Goal: Task Accomplishment & Management: Use online tool/utility

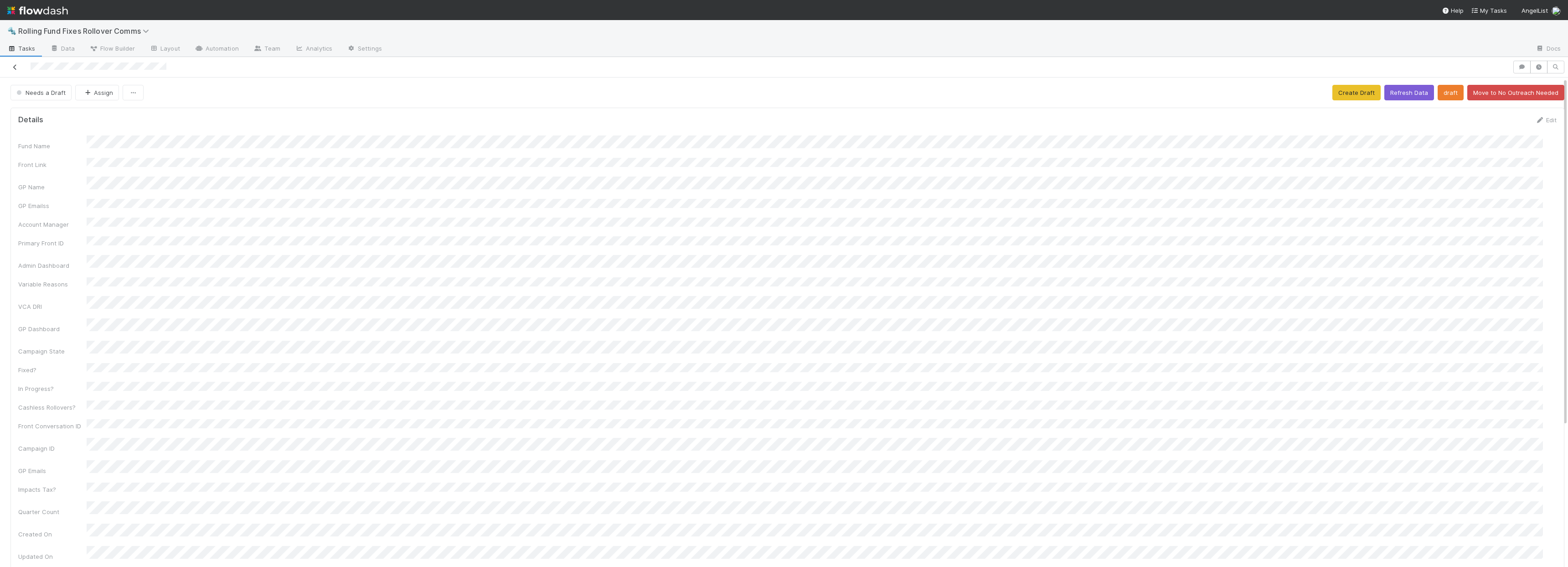
click at [15, 71] on div at bounding box center [756, 67] width 1505 height 13
click at [14, 66] on icon at bounding box center [15, 68] width 9 height 6
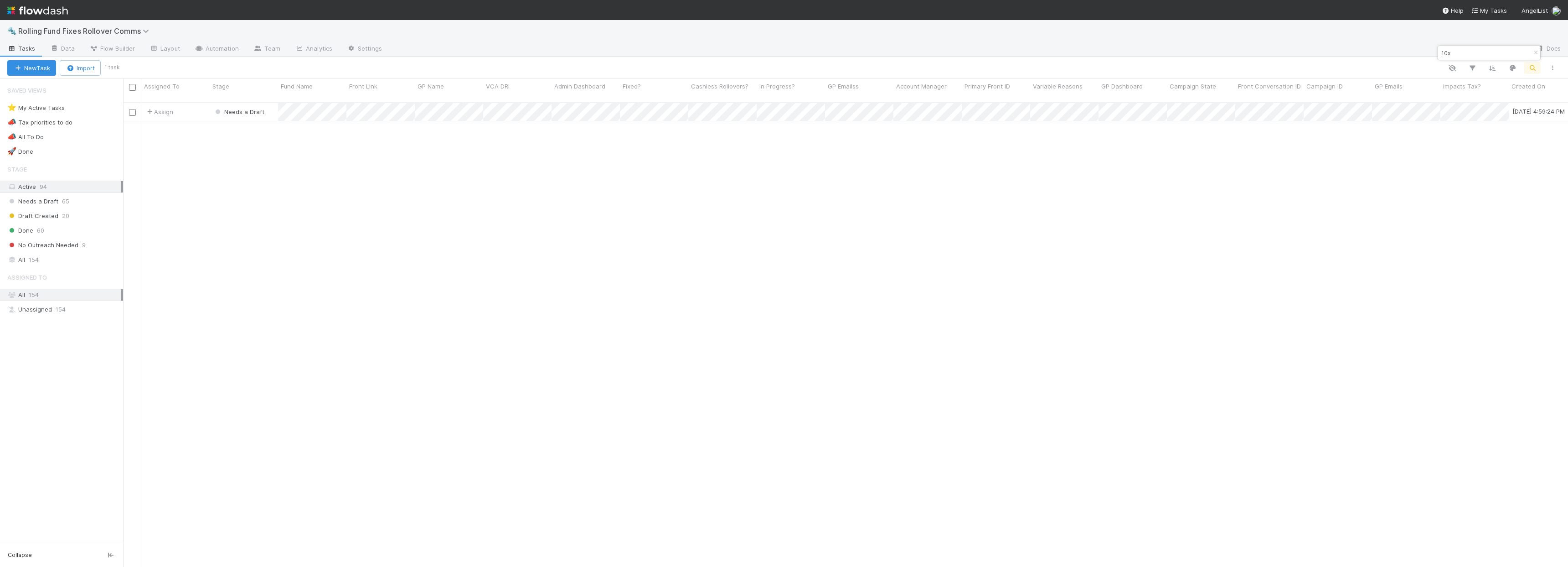
scroll to position [465, 1438]
click at [1478, 55] on input "10x" at bounding box center [1485, 53] width 91 height 11
paste input "[PERSON_NAME] Rolling Fund"
type input "[PERSON_NAME] Rolling Fund"
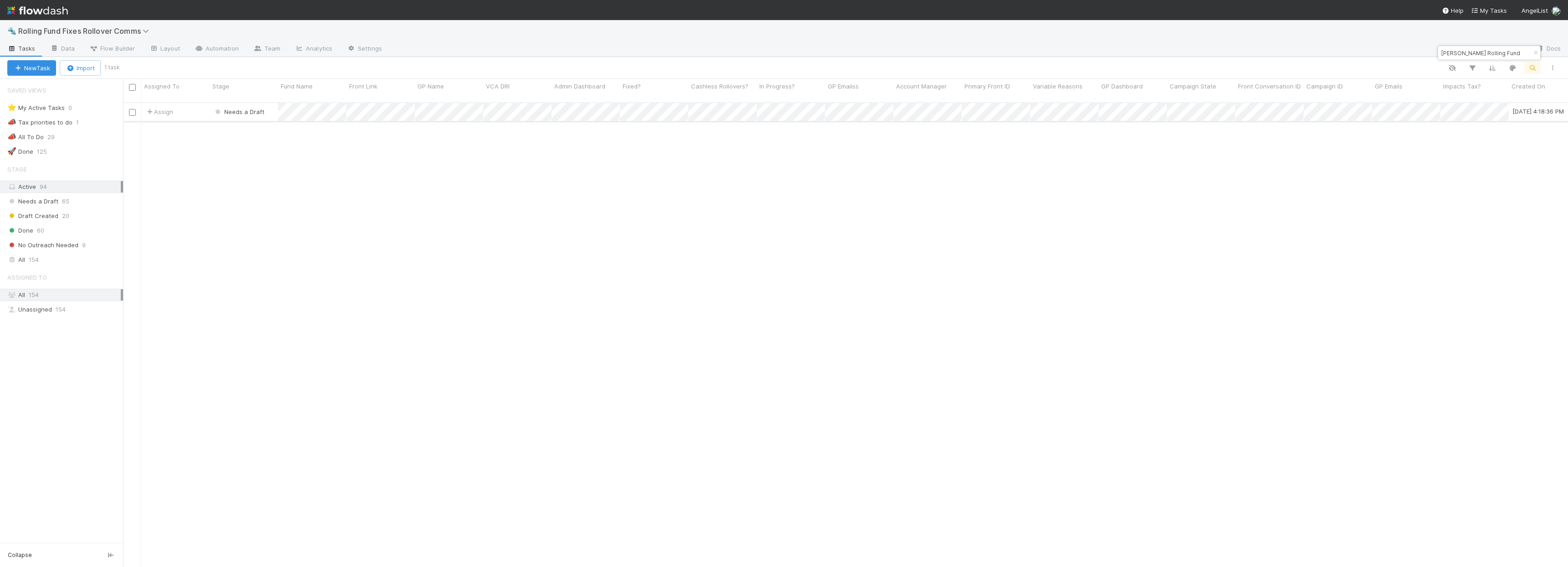
scroll to position [0, 0]
click at [186, 103] on div "Assign" at bounding box center [175, 111] width 68 height 18
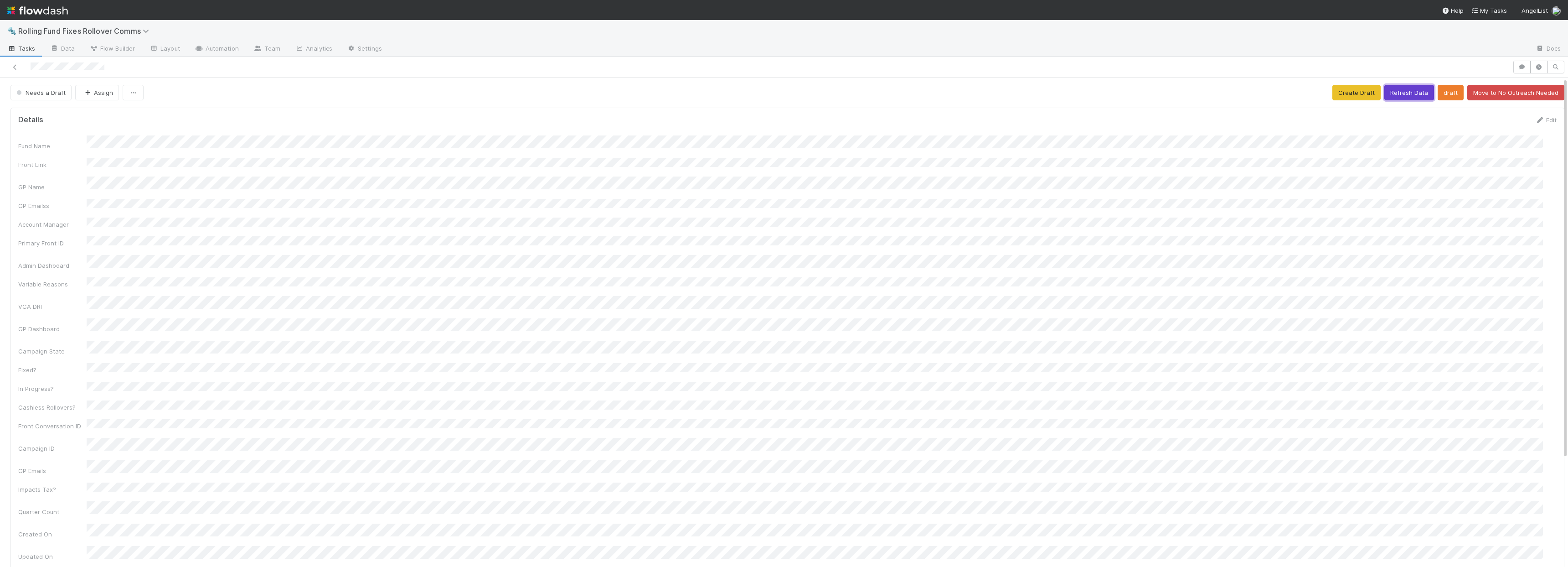
click at [1384, 95] on button "Refresh Data" at bounding box center [1409, 92] width 50 height 15
